Goal: Check status

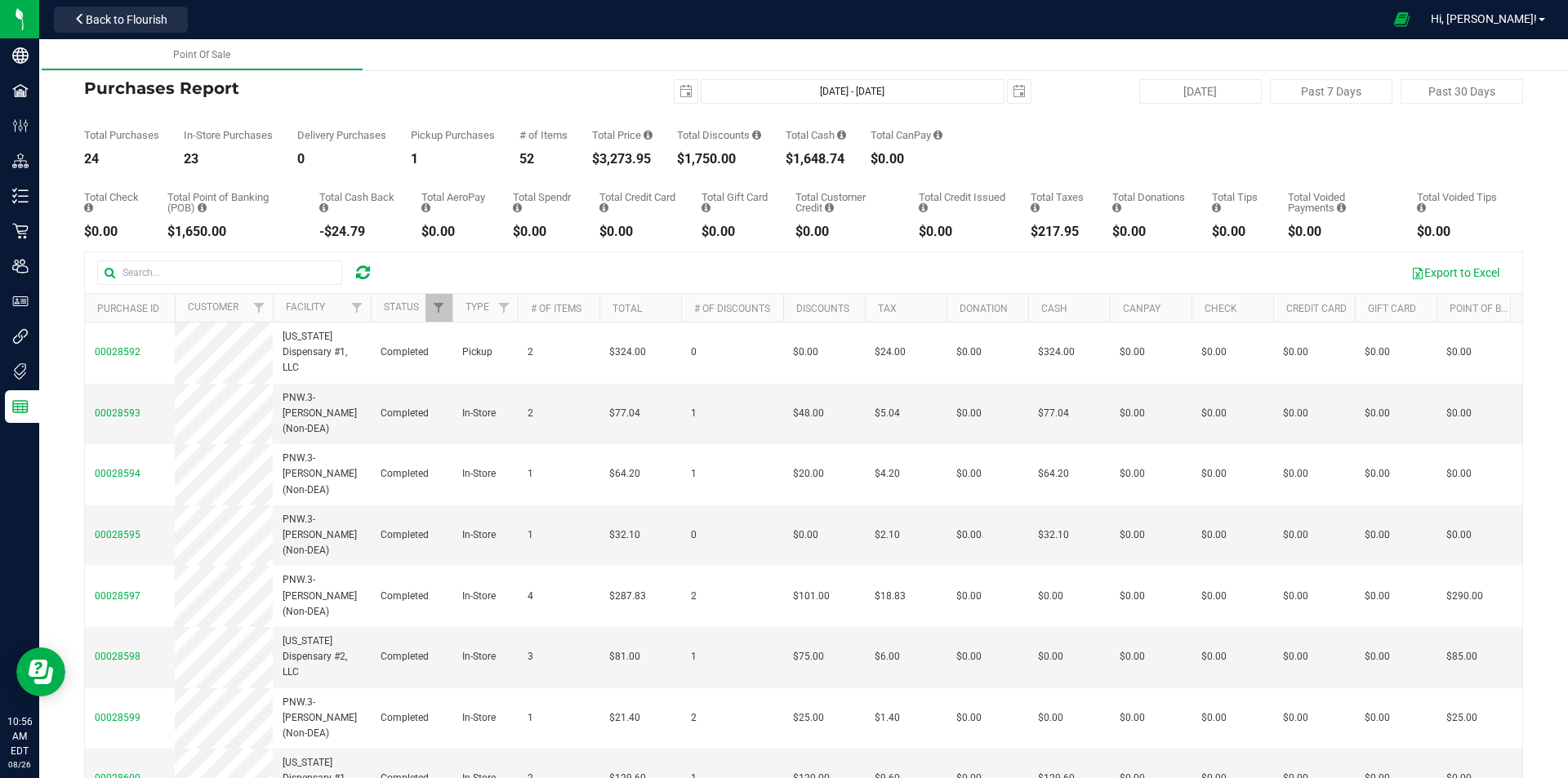
click at [365, 285] on div at bounding box center [242, 273] width 291 height 25
click at [363, 271] on icon at bounding box center [363, 273] width 14 height 16
click at [357, 308] on span "Filter" at bounding box center [357, 308] width 13 height 13
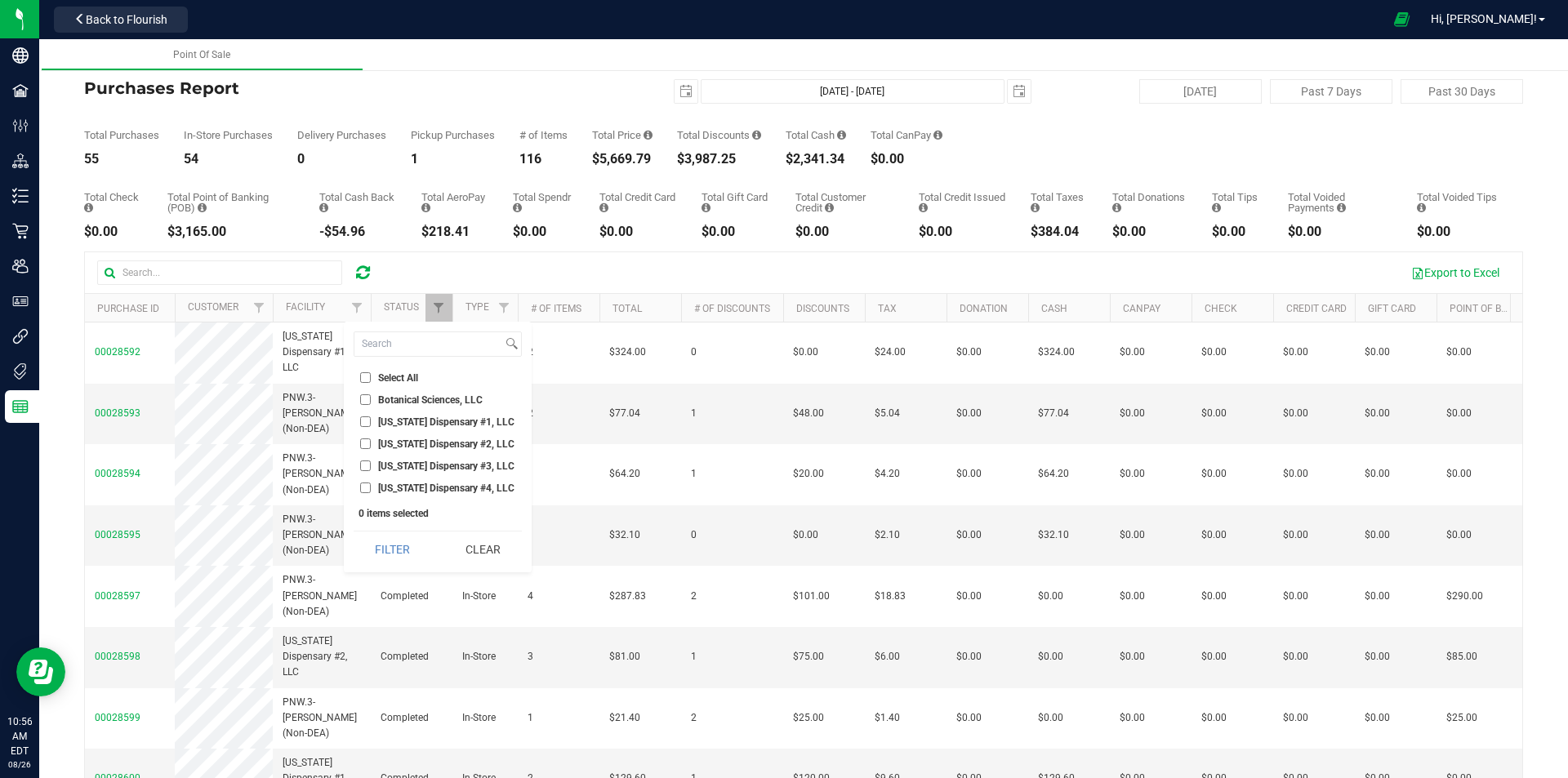
click at [378, 489] on span "[US_STATE] Dispensary #4, LLC" at bounding box center [446, 488] width 136 height 10
click at [371, 489] on input "[US_STATE] Dispensary #4, LLC" at bounding box center [366, 488] width 11 height 11
checkbox input "true"
click at [396, 536] on button "Filter" at bounding box center [393, 549] width 78 height 36
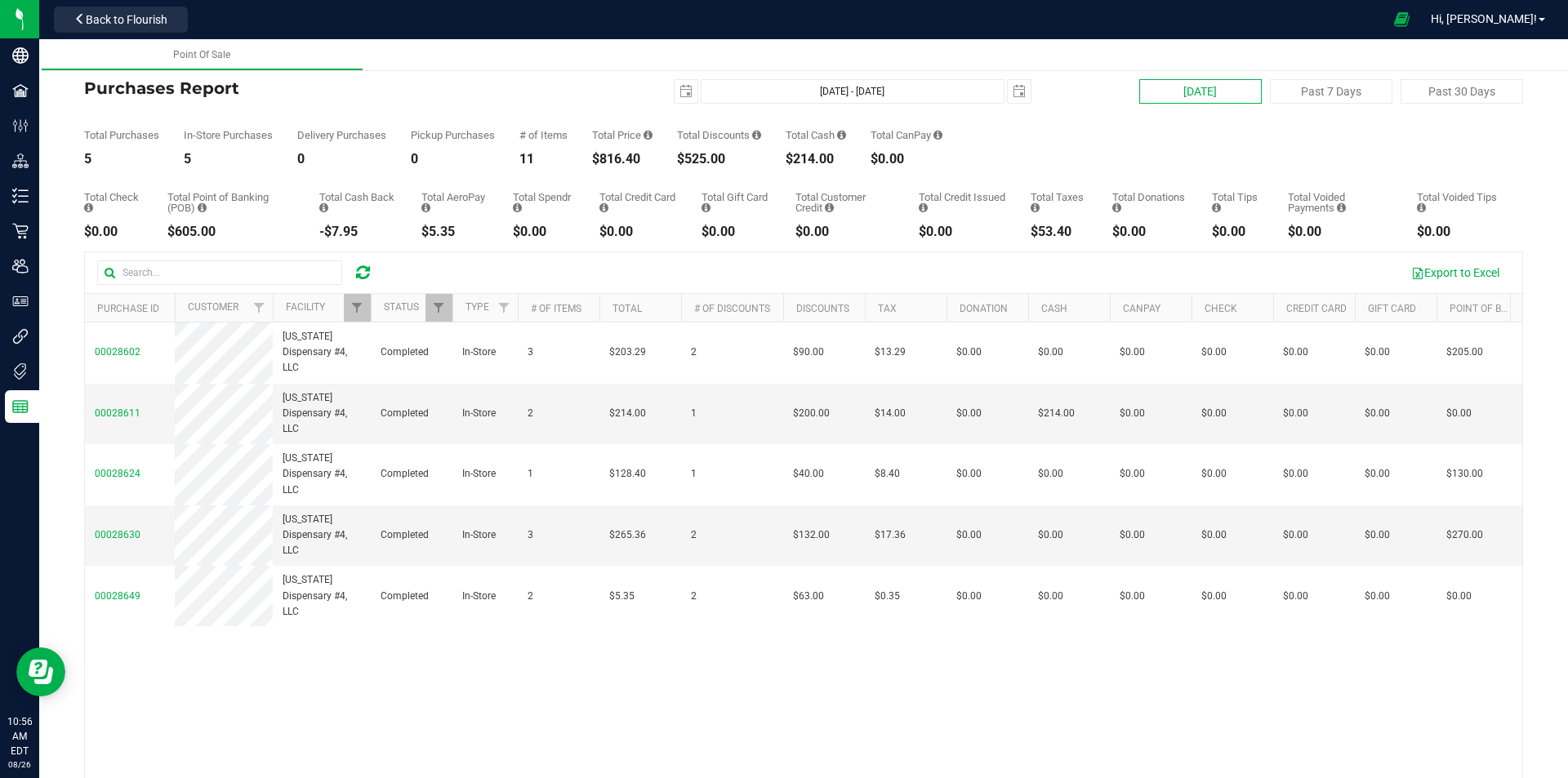
click at [1150, 87] on button "[DATE]" at bounding box center [1201, 92] width 123 height 25
type input "[DATE] - [DATE]"
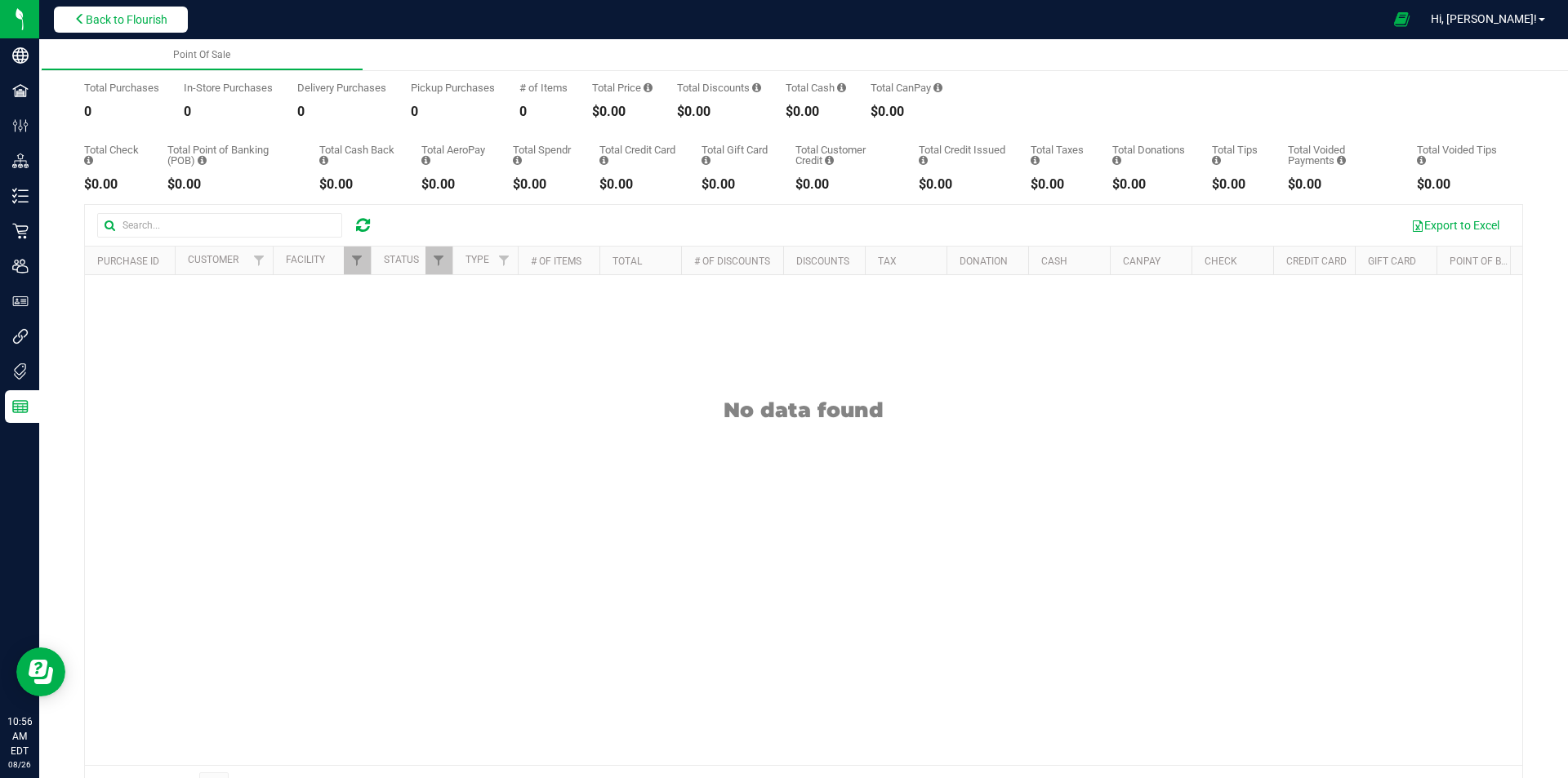
scroll to position [91, 0]
